Goal: Task Accomplishment & Management: Manage account settings

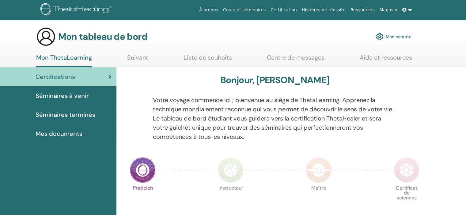
click at [393, 36] on font "Mon compte" at bounding box center [399, 37] width 26 height 6
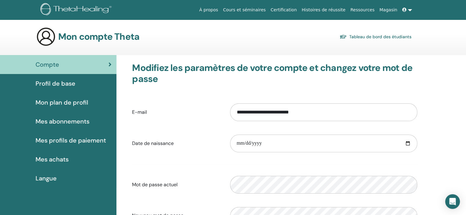
click at [408, 9] on link at bounding box center [407, 9] width 15 height 11
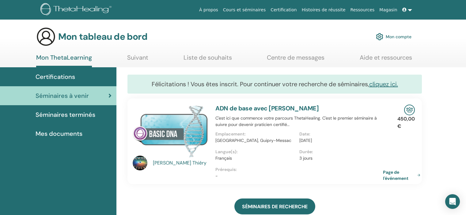
scroll to position [5, 0]
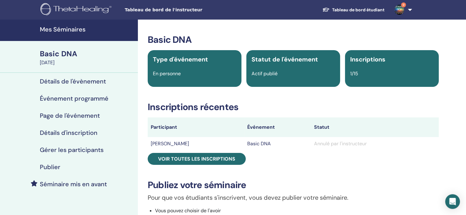
click at [409, 11] on link "9" at bounding box center [401, 10] width 25 height 20
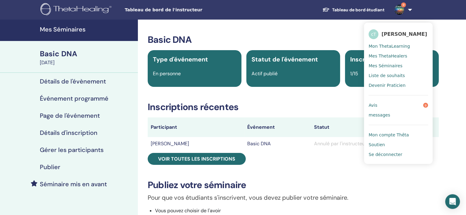
click at [398, 33] on span "carole Thiery" at bounding box center [404, 34] width 46 height 6
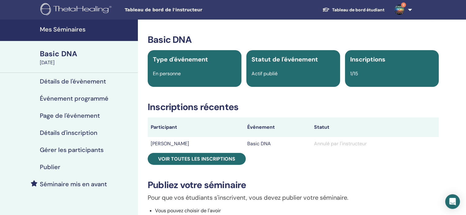
click at [398, 9] on img at bounding box center [399, 10] width 10 height 10
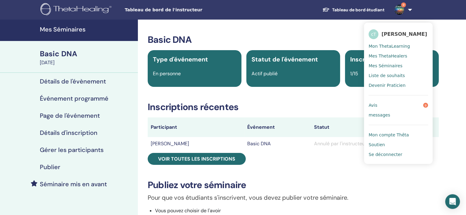
click at [383, 46] on span "Mon ThetaLearning" at bounding box center [388, 46] width 41 height 6
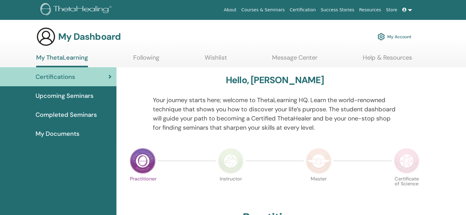
click at [406, 8] on icon at bounding box center [404, 10] width 4 height 4
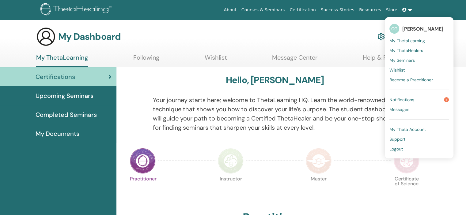
click at [394, 149] on span "Logout" at bounding box center [395, 149] width 13 height 6
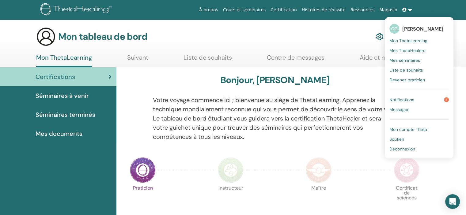
click at [394, 149] on font "Déconnexion" at bounding box center [402, 149] width 26 height 6
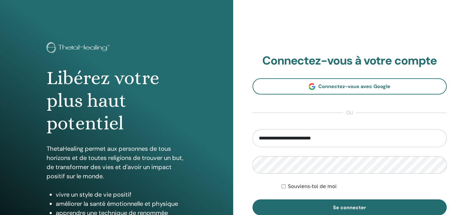
click at [315, 137] on input "**********" at bounding box center [349, 139] width 194 height 18
type input "**********"
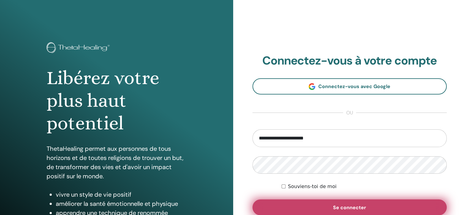
click at [359, 208] on font "Se connecter" at bounding box center [349, 208] width 33 height 6
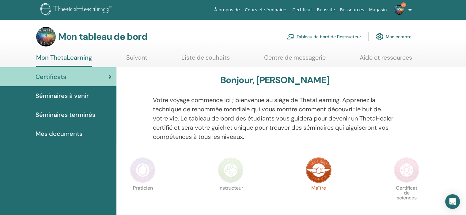
click at [392, 37] on font "Mon compte" at bounding box center [399, 37] width 26 height 6
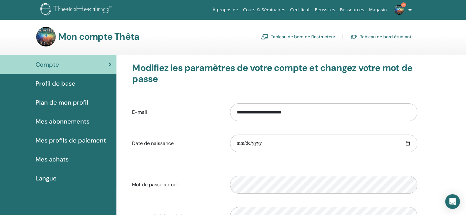
click at [52, 81] on span "Profil de base" at bounding box center [56, 83] width 40 height 9
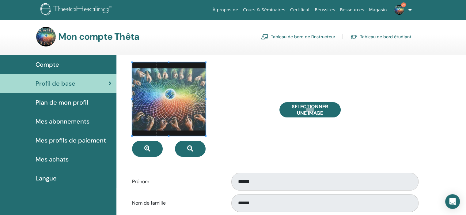
click at [172, 111] on span at bounding box center [169, 99] width 74 height 74
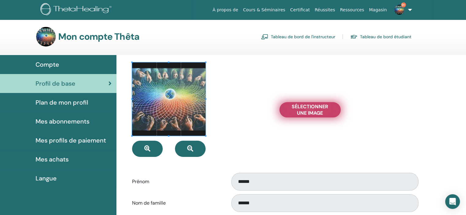
click at [311, 112] on span "Sélectionner une image" at bounding box center [310, 110] width 46 height 13
click at [311, 112] on input "Sélectionner une image" at bounding box center [310, 110] width 8 height 4
type input "**********"
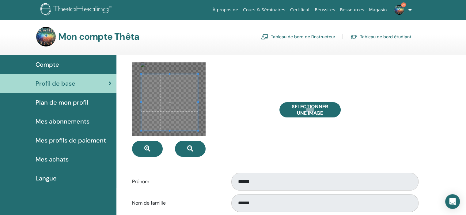
click at [166, 95] on span at bounding box center [169, 102] width 57 height 57
click at [250, 120] on div at bounding box center [200, 109] width 147 height 95
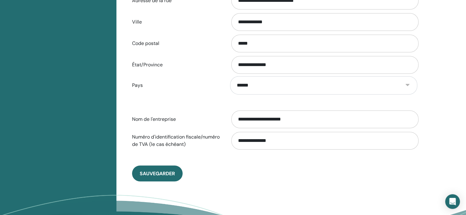
scroll to position [260, 0]
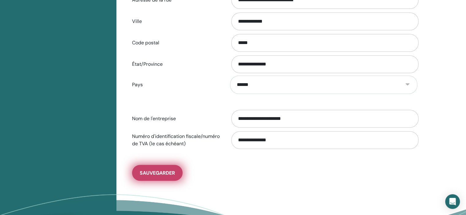
click at [152, 172] on span "sauvegarder" at bounding box center [157, 173] width 35 height 6
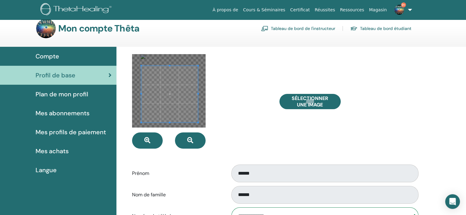
scroll to position [7, 0]
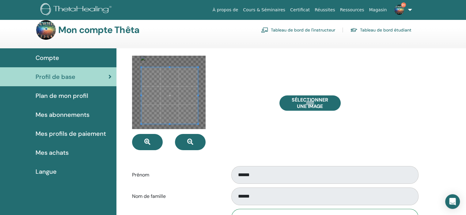
click at [62, 96] on span "Plan de mon profil" at bounding box center [62, 95] width 53 height 9
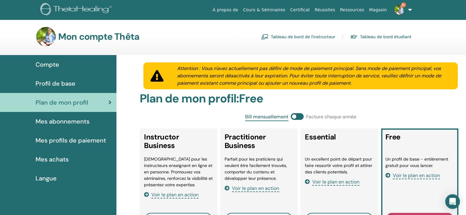
click at [300, 36] on link "Tableau de bord de l'instructeur" at bounding box center [298, 37] width 74 height 10
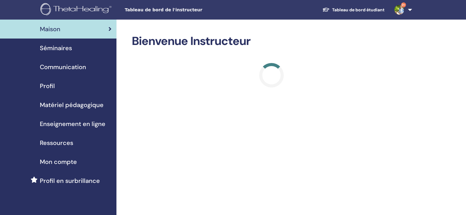
click at [46, 85] on span "Profil" at bounding box center [47, 85] width 15 height 9
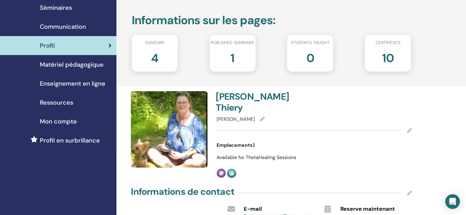
scroll to position [45, 0]
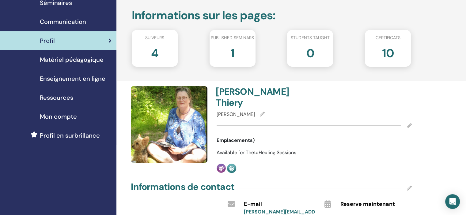
click at [409, 123] on icon at bounding box center [409, 125] width 5 height 5
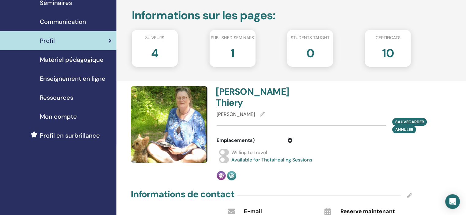
click at [234, 118] on div "sauvegarder Annuler" at bounding box center [314, 125] width 195 height 15
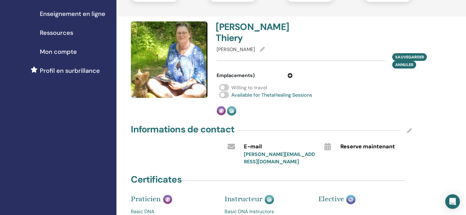
scroll to position [111, 0]
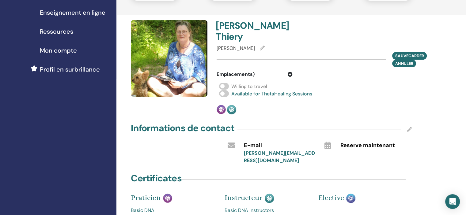
click at [409, 127] on icon at bounding box center [409, 129] width 5 height 5
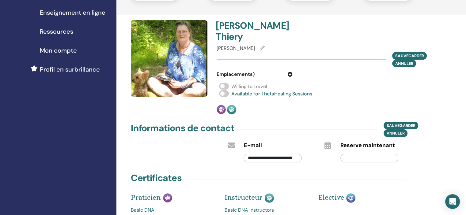
click at [300, 154] on input "**********" at bounding box center [272, 158] width 58 height 9
click at [441, 130] on div "**********" at bounding box center [290, 133] width 349 height 451
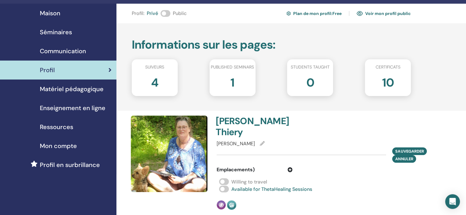
scroll to position [0, 0]
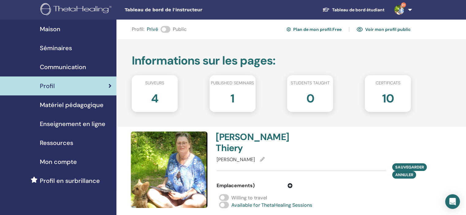
click at [58, 49] on span "Séminaires" at bounding box center [56, 47] width 32 height 9
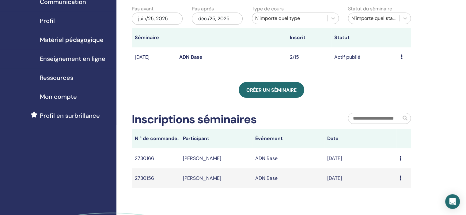
scroll to position [77, 0]
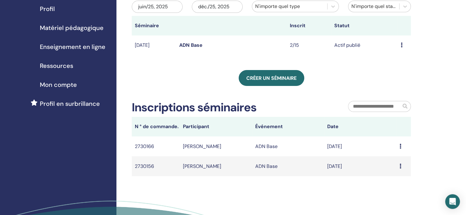
click at [400, 166] on icon at bounding box center [400, 166] width 2 height 5
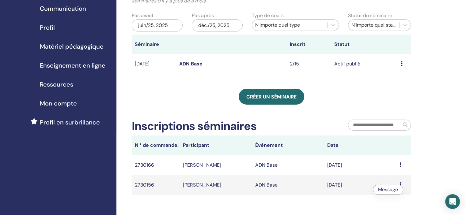
scroll to position [63, 0]
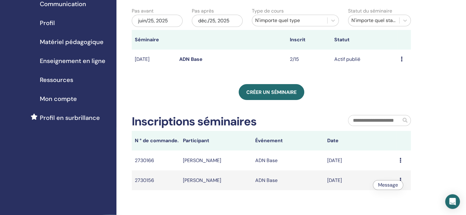
click at [400, 180] on icon at bounding box center [400, 180] width 2 height 5
click at [196, 182] on td "[PERSON_NAME]" at bounding box center [216, 181] width 72 height 20
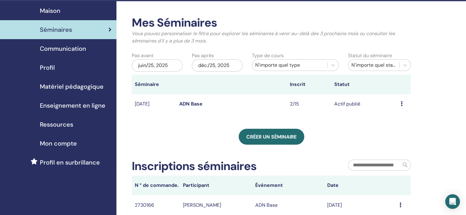
scroll to position [17, 0]
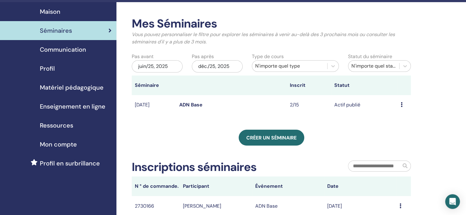
click at [190, 104] on link "ADN Base" at bounding box center [190, 105] width 23 height 6
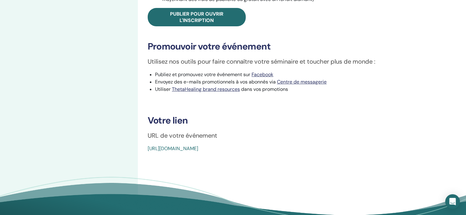
scroll to position [248, 0]
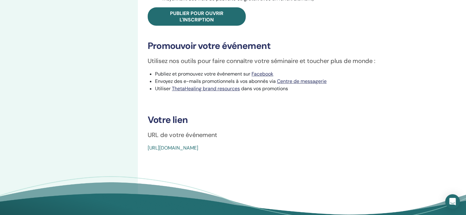
drag, startPoint x: 290, startPoint y: 147, endPoint x: 146, endPoint y: 159, distance: 143.9
click at [146, 159] on div "Basic DNA Type d'événement En personne Statut de l'événement Actif publié Inscr…" at bounding box center [293, 5] width 311 height 466
copy link "[URL][DOMAIN_NAME]"
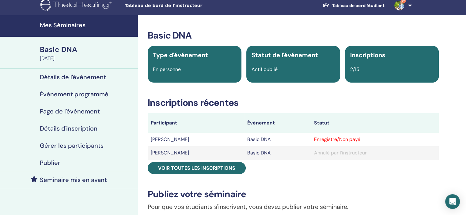
scroll to position [0, 0]
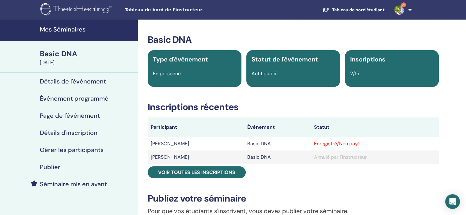
click at [82, 82] on h4 "Détails de l'évènement" at bounding box center [73, 81] width 66 height 7
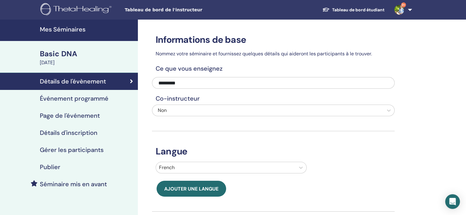
click at [68, 55] on div "Basic DNA" at bounding box center [87, 54] width 94 height 10
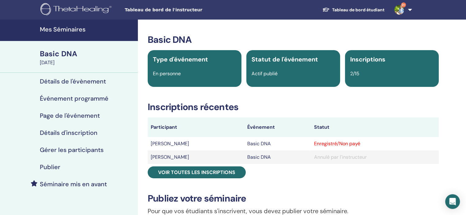
click at [67, 30] on h4 "Mes Séminaires" at bounding box center [87, 29] width 94 height 7
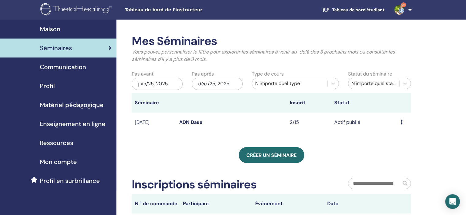
click at [53, 30] on span "Maison" at bounding box center [50, 29] width 21 height 9
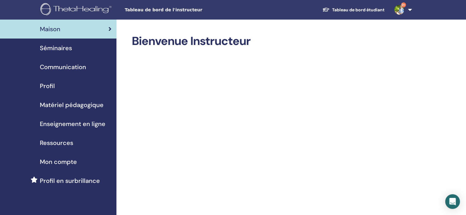
click at [42, 84] on span "Profil" at bounding box center [47, 85] width 15 height 9
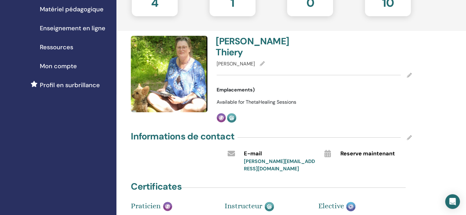
scroll to position [100, 0]
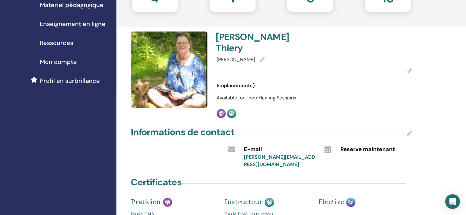
click at [409, 131] on icon at bounding box center [409, 133] width 5 height 5
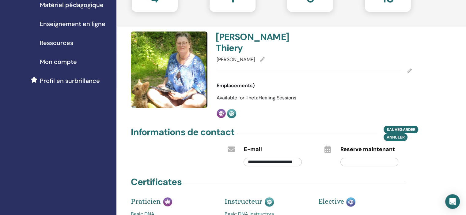
click at [300, 158] on input "**********" at bounding box center [272, 162] width 58 height 9
type input "*"
type input "**********"
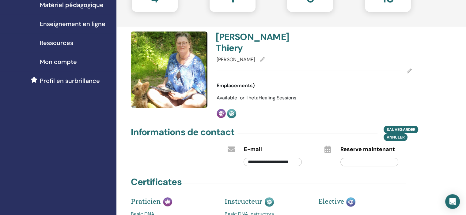
scroll to position [0, 0]
click at [299, 176] on div "Certificates" at bounding box center [271, 183] width 288 height 15
click at [399, 126] on span "sauvegarder" at bounding box center [401, 129] width 28 height 6
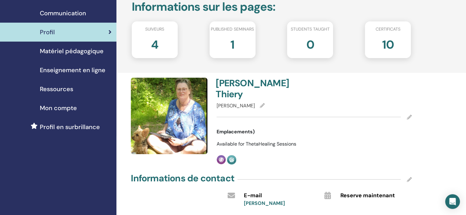
scroll to position [111, 0]
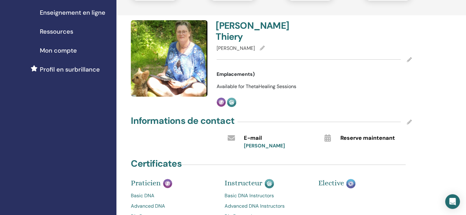
click at [409, 120] on icon at bounding box center [409, 122] width 5 height 5
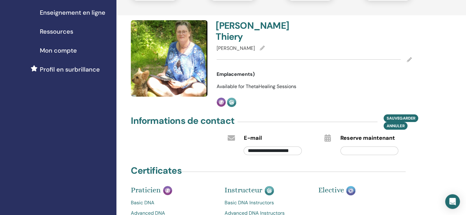
click at [292, 147] on input "**********" at bounding box center [272, 151] width 58 height 9
type input "**********"
click at [392, 115] on span "sauvegarder" at bounding box center [401, 118] width 28 height 6
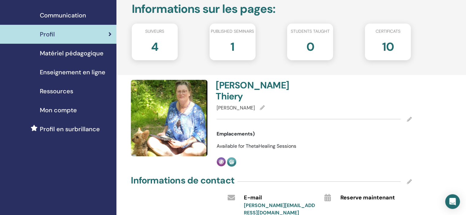
scroll to position [48, 0]
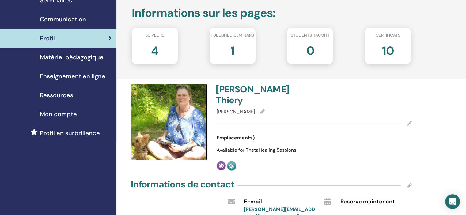
click at [59, 116] on span "Mon compte" at bounding box center [58, 114] width 37 height 9
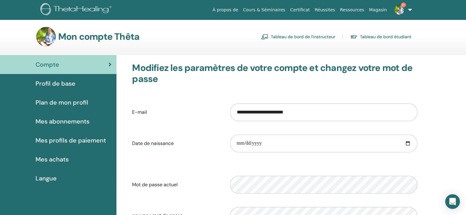
click at [64, 83] on span "Profil de base" at bounding box center [56, 83] width 40 height 9
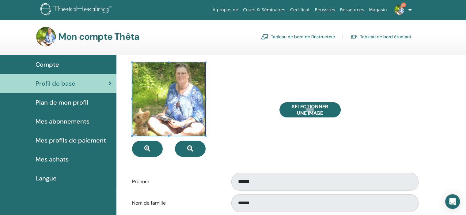
click at [287, 37] on link "Tableau de bord de l'instructeur" at bounding box center [298, 37] width 74 height 10
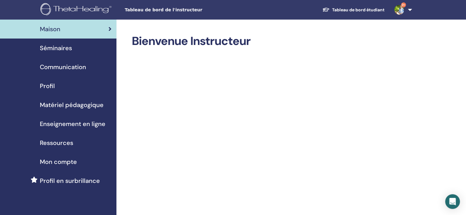
click at [53, 47] on span "Séminaires" at bounding box center [56, 47] width 32 height 9
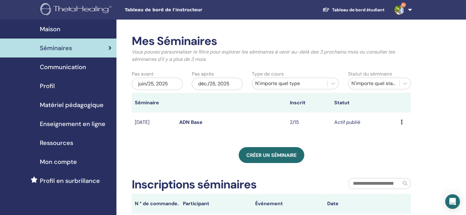
click at [61, 66] on span "Communication" at bounding box center [63, 66] width 46 height 9
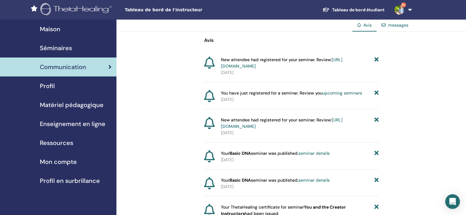
click at [50, 179] on span "Profil en surbrillance" at bounding box center [70, 180] width 60 height 9
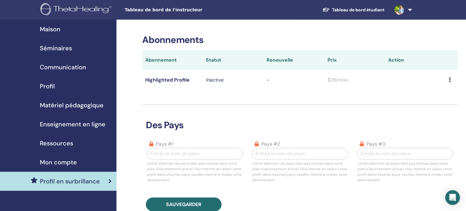
click at [48, 89] on span "Profil" at bounding box center [47, 85] width 15 height 9
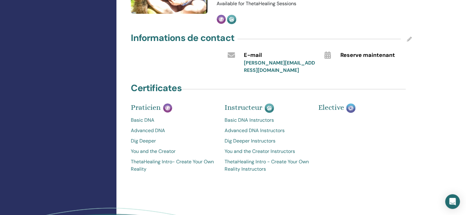
scroll to position [196, 0]
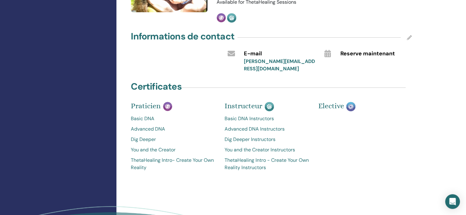
click at [145, 136] on link "Dig Deeper" at bounding box center [173, 139] width 85 height 7
